Goal: Navigation & Orientation: Find specific page/section

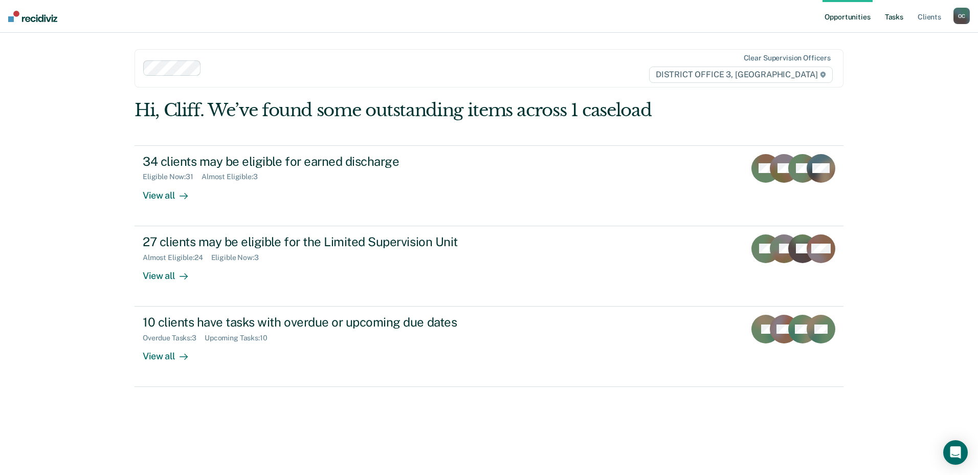
click at [894, 17] on link "Tasks" at bounding box center [894, 16] width 23 height 33
click at [897, 15] on link "Tasks" at bounding box center [894, 16] width 23 height 33
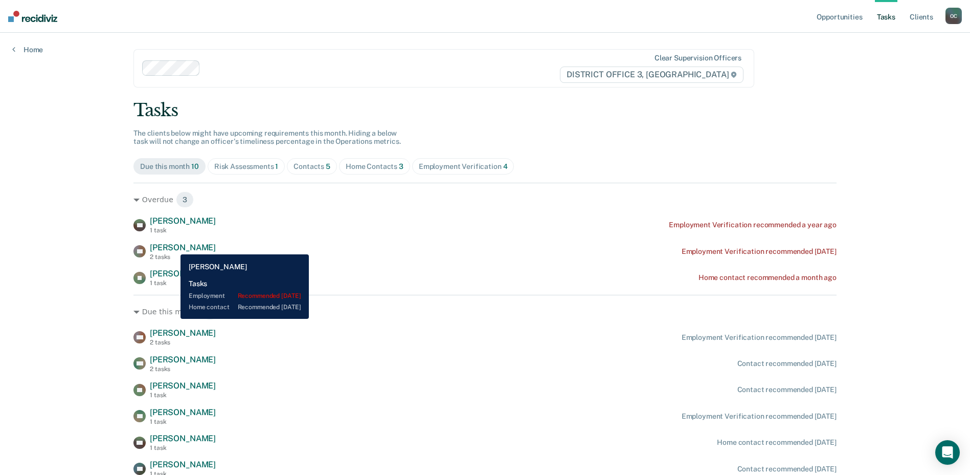
click at [173, 247] on span "[PERSON_NAME]" at bounding box center [183, 247] width 66 height 10
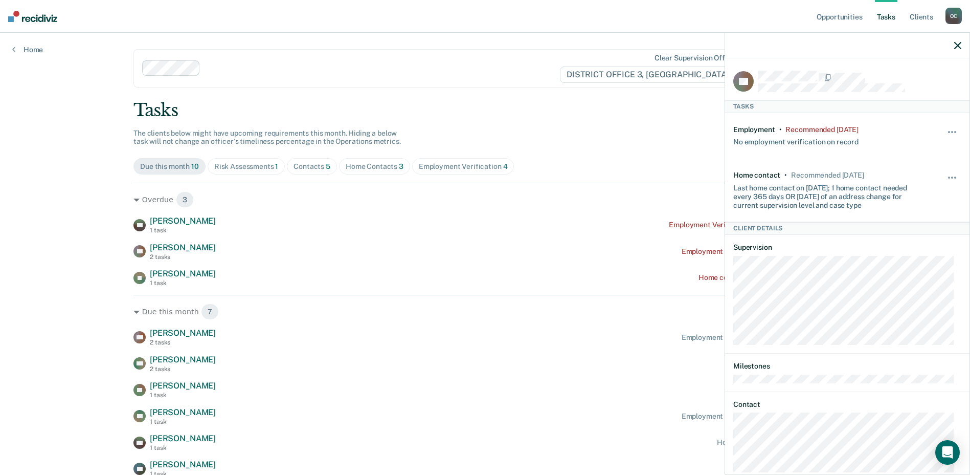
click at [958, 43] on icon "button" at bounding box center [958, 45] width 7 height 7
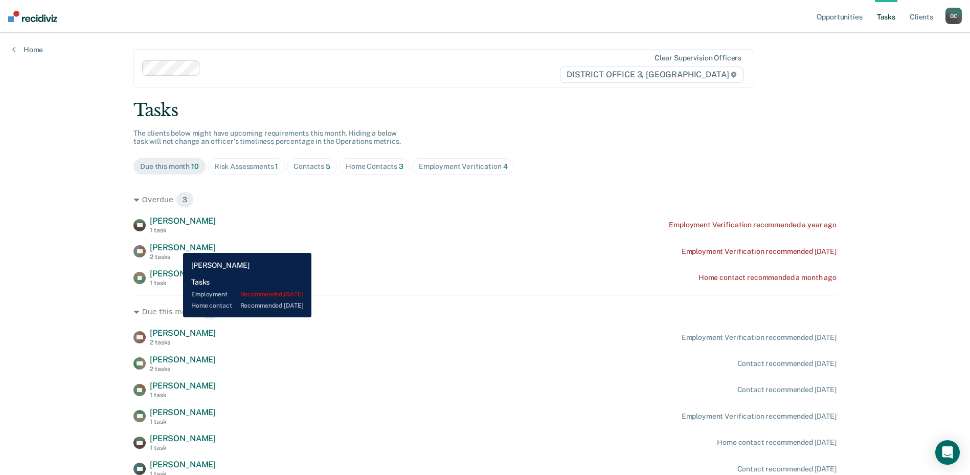
click at [175, 248] on span "[PERSON_NAME]" at bounding box center [183, 247] width 66 height 10
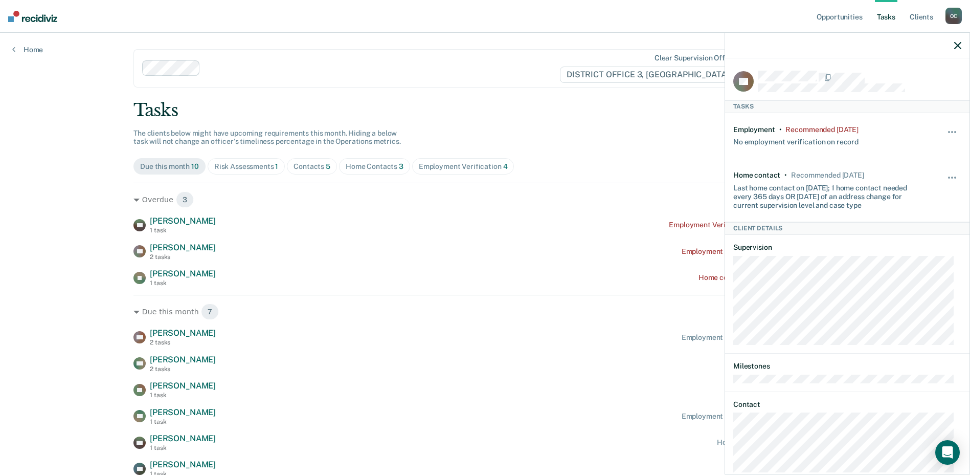
drag, startPoint x: 960, startPoint y: 46, endPoint x: 941, endPoint y: 54, distance: 20.4
click at [960, 46] on icon "button" at bounding box center [958, 45] width 7 height 7
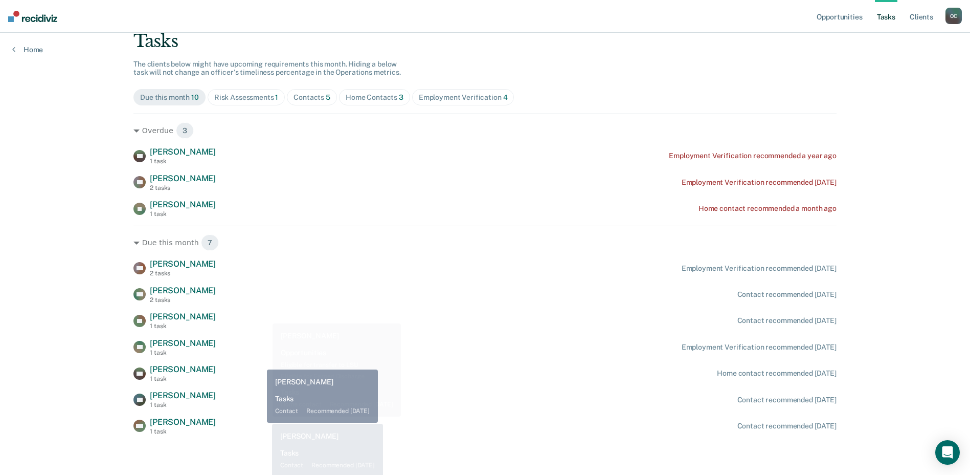
scroll to position [70, 0]
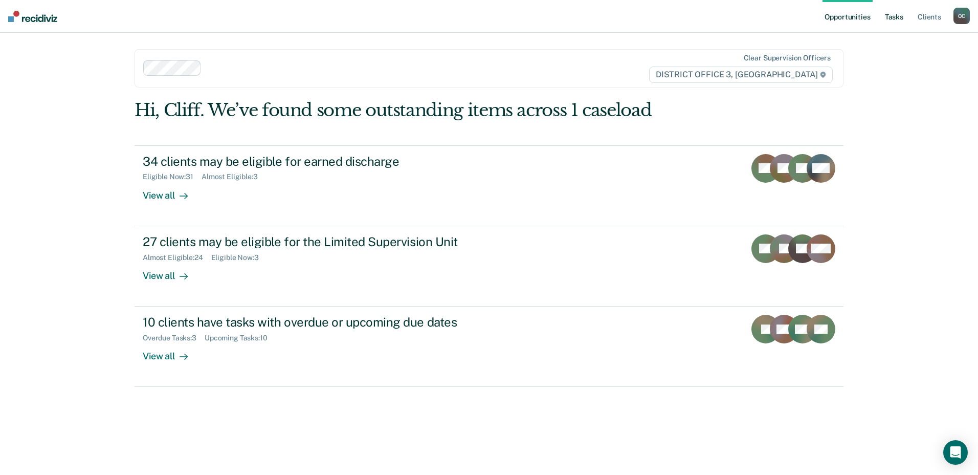
click at [898, 16] on link "Tasks" at bounding box center [894, 16] width 23 height 33
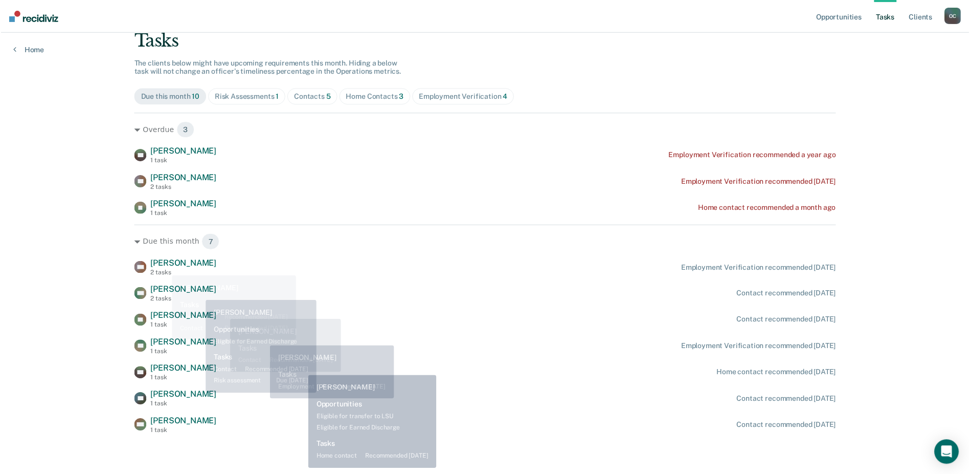
scroll to position [70, 0]
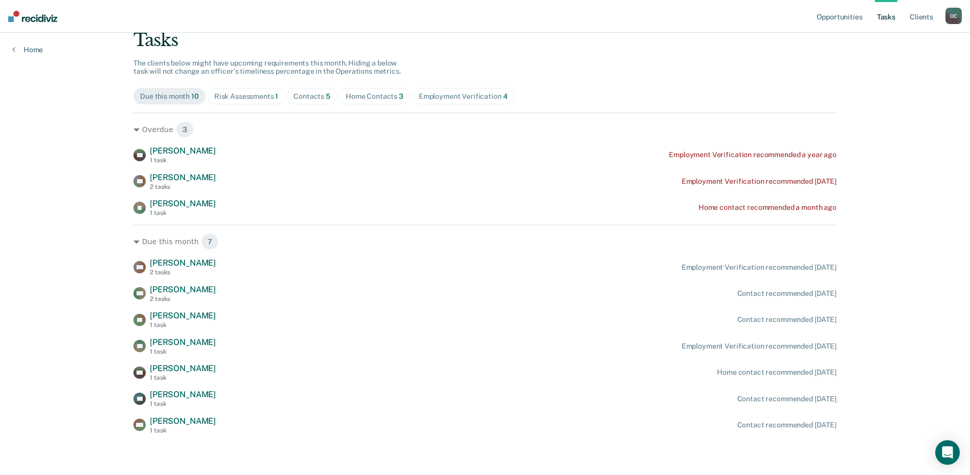
drag, startPoint x: 908, startPoint y: 448, endPoint x: 897, endPoint y: 456, distance: 12.8
click at [897, 456] on div "Opportunities Tasks Client s [PERSON_NAME] Profile How it works Log Out Home Cl…" at bounding box center [485, 202] width 970 height 545
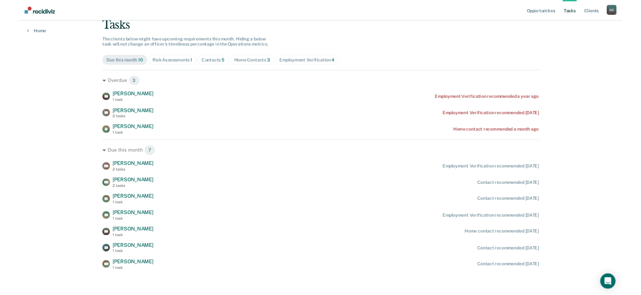
scroll to position [0, 0]
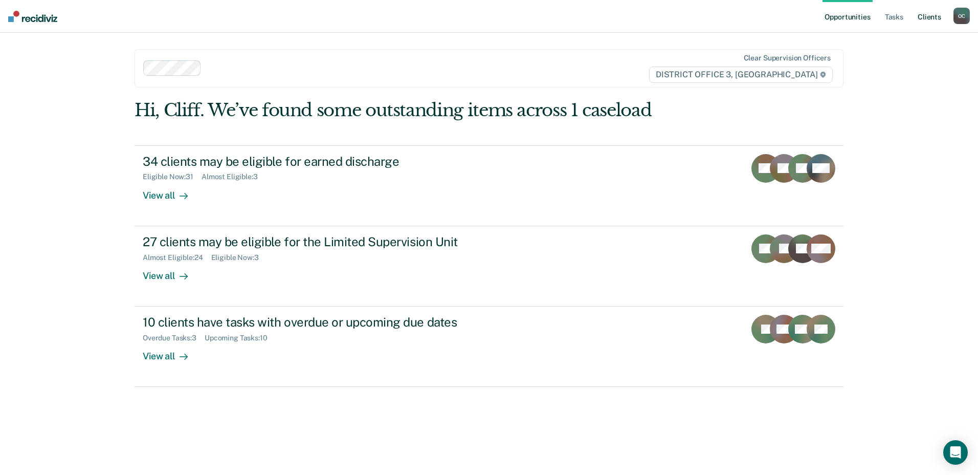
click at [929, 17] on link "Client s" at bounding box center [930, 16] width 28 height 33
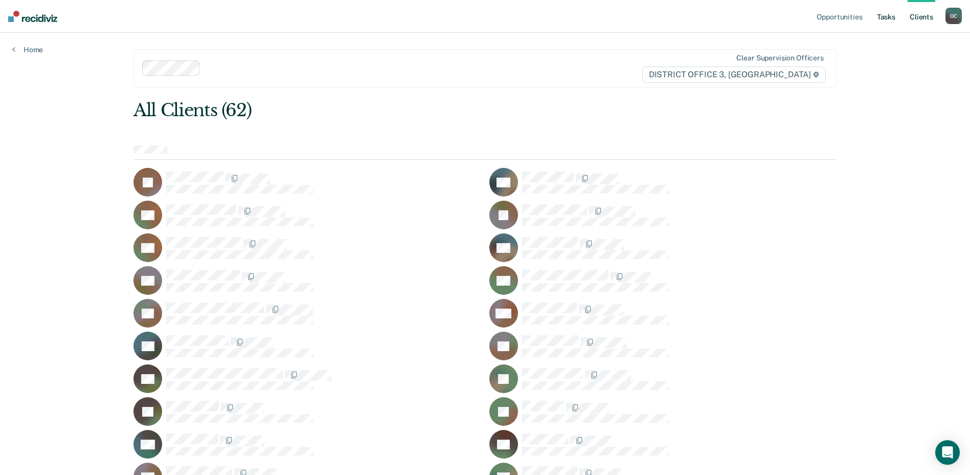
click at [881, 14] on link "Tasks" at bounding box center [886, 16] width 23 height 33
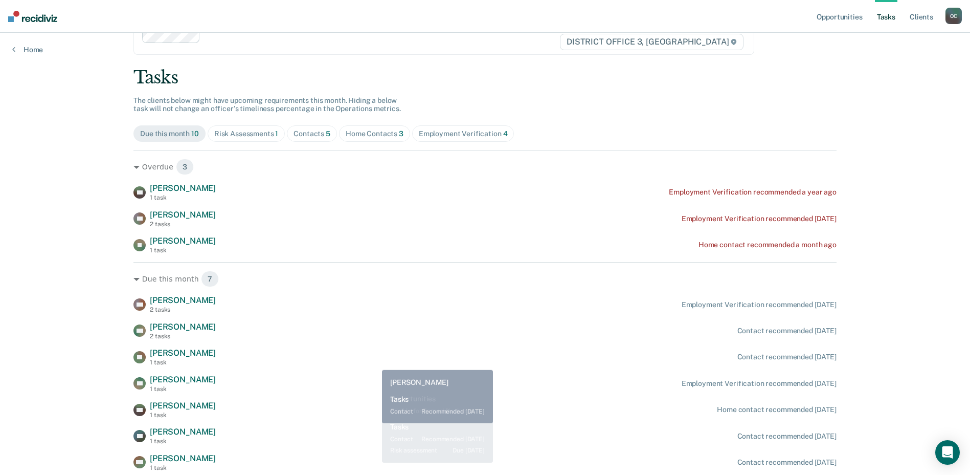
scroll to position [70, 0]
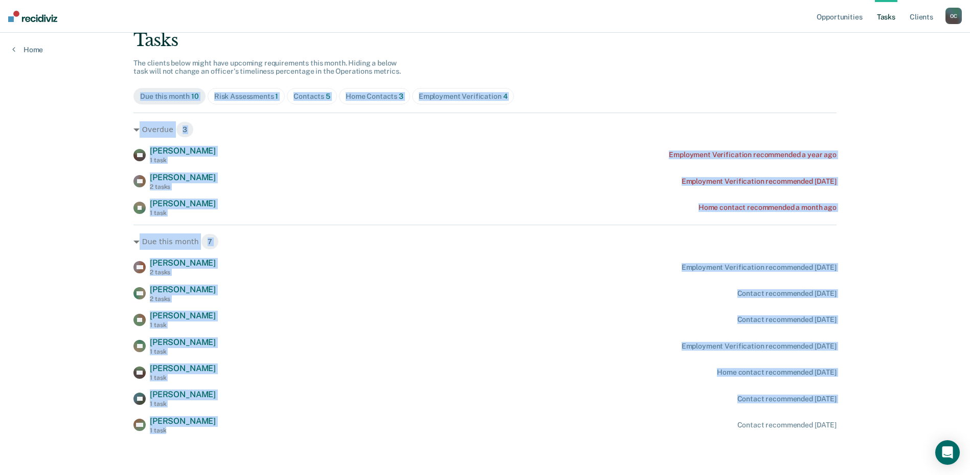
drag, startPoint x: 268, startPoint y: 459, endPoint x: 177, endPoint y: 80, distance: 389.7
click at [177, 80] on div "Opportunities Tasks Client s [PERSON_NAME] Profile How it works Log Out Home Cl…" at bounding box center [485, 202] width 970 height 545
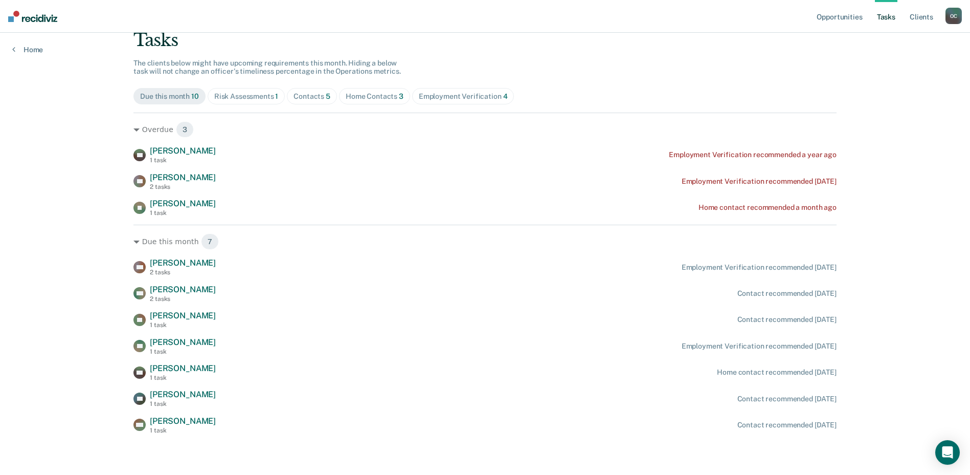
click at [694, 15] on nav "Opportunities Tasks Client s Ohler, Cliff O C Profile How it works Log Out" at bounding box center [485, 16] width 970 height 33
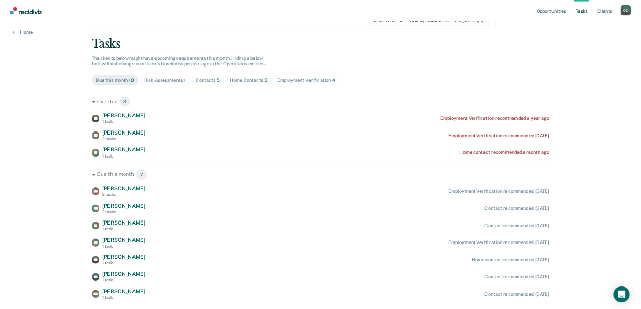
scroll to position [0, 0]
